Goal: Task Accomplishment & Management: Manage account settings

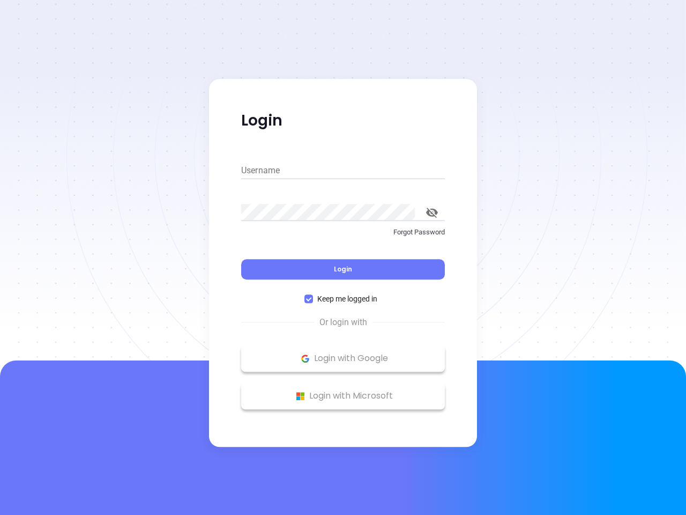
click at [343, 257] on div "Login" at bounding box center [343, 262] width 204 height 33
click at [343, 171] on input "Username" at bounding box center [343, 170] width 204 height 17
click at [432, 212] on icon "toggle password visibility" at bounding box center [432, 213] width 12 height 10
click at [343, 269] on span "Login" at bounding box center [343, 268] width 18 height 9
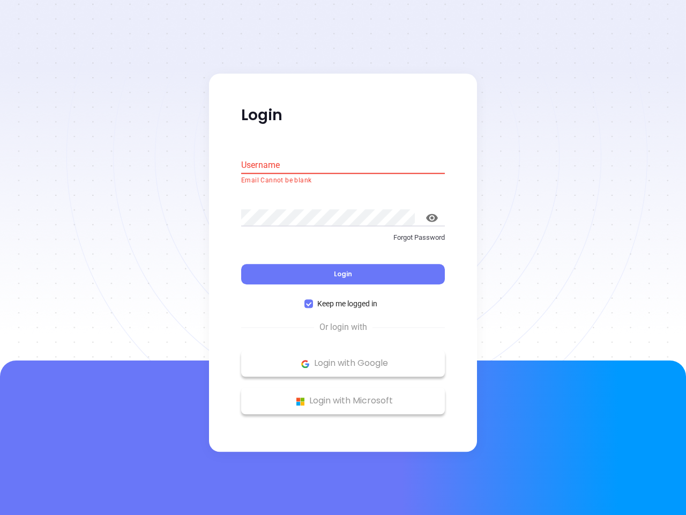
click at [343, 299] on span "Keep me logged in" at bounding box center [347, 304] width 69 height 12
click at [313, 300] on input "Keep me logged in" at bounding box center [309, 304] width 9 height 9
checkbox input "false"
click at [343, 358] on p "Login with Google" at bounding box center [343, 363] width 193 height 16
click at [343, 396] on p "Login with Microsoft" at bounding box center [343, 401] width 193 height 16
